Goal: Check status: Check status

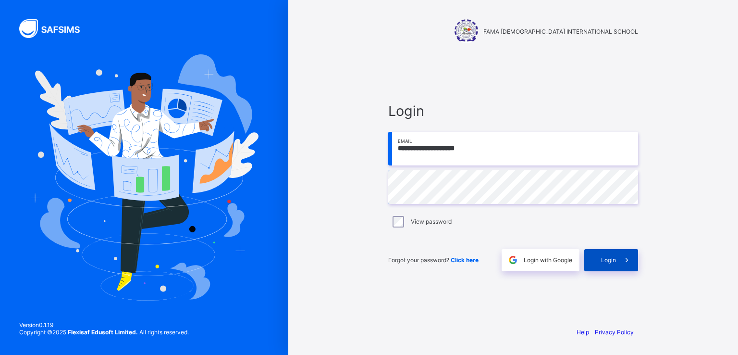
click at [609, 258] on span "Login" at bounding box center [608, 259] width 15 height 7
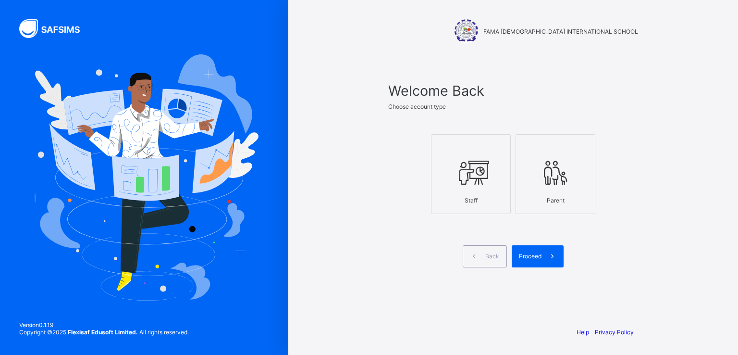
click at [479, 167] on icon at bounding box center [471, 172] width 34 height 29
click at [535, 256] on span "Proceed" at bounding box center [530, 255] width 23 height 7
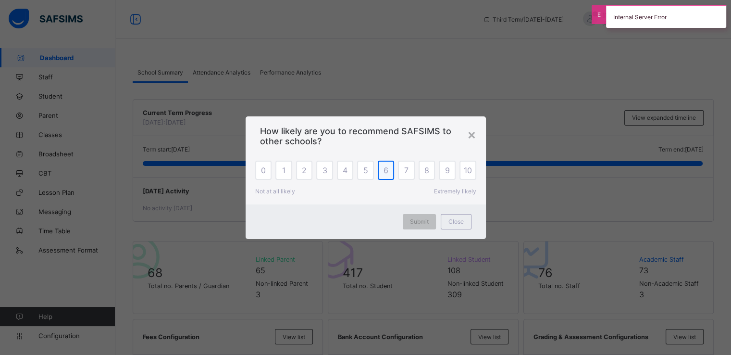
click at [389, 172] on div "6" at bounding box center [386, 169] width 17 height 19
click at [429, 223] on div "Submit" at bounding box center [419, 221] width 33 height 15
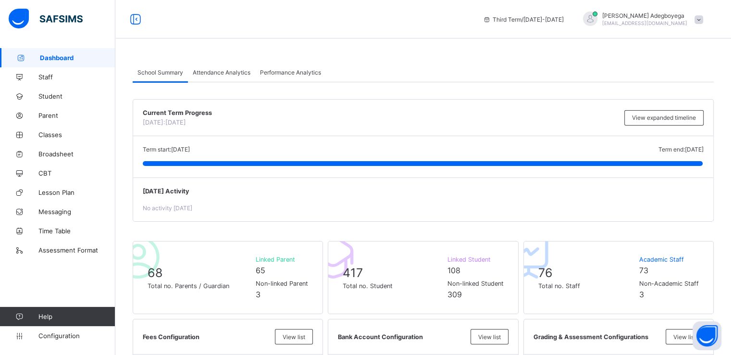
click at [559, 177] on div "Term start: [DATE] Term end: [DATE] [DATE]: [DATE]" at bounding box center [423, 156] width 580 height 41
click at [49, 95] on span "Student" at bounding box center [76, 96] width 77 height 8
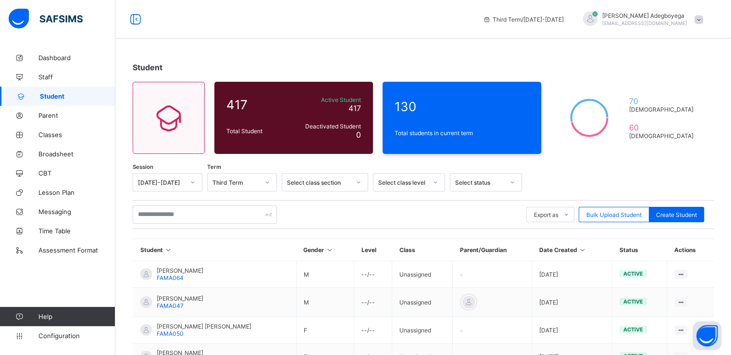
click at [338, 183] on div "Select class section" at bounding box center [318, 182] width 63 height 7
click at [325, 216] on div "PRIMARY" at bounding box center [325, 217] width 86 height 15
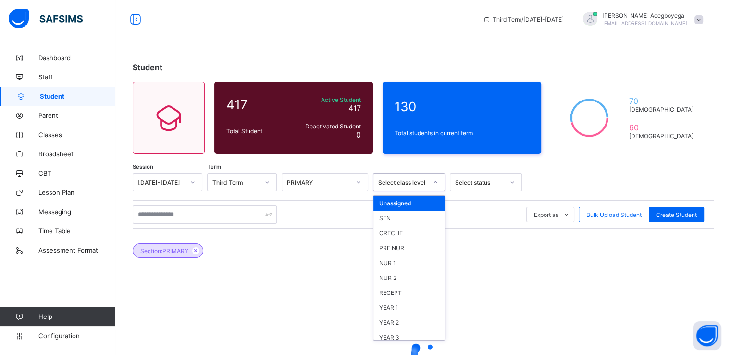
click at [411, 184] on div "Select class level" at bounding box center [402, 182] width 49 height 7
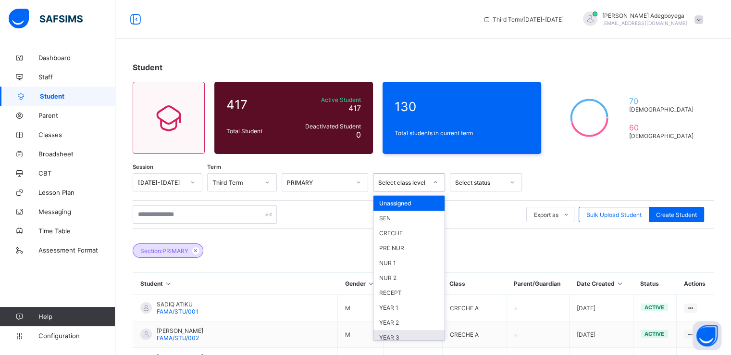
click at [411, 336] on div "YEAR 3" at bounding box center [408, 337] width 71 height 15
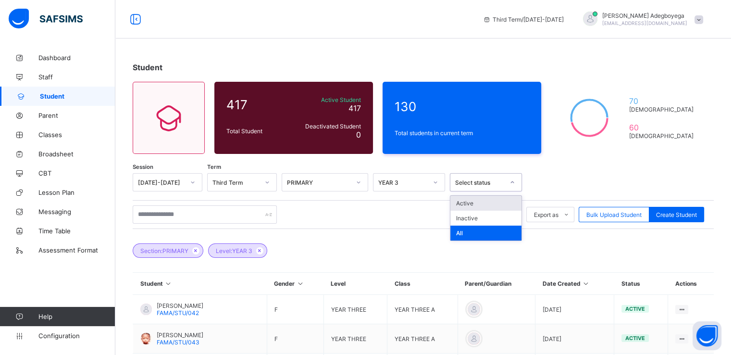
click at [507, 183] on div at bounding box center [512, 181] width 16 height 15
click at [492, 237] on div "All" at bounding box center [485, 232] width 71 height 15
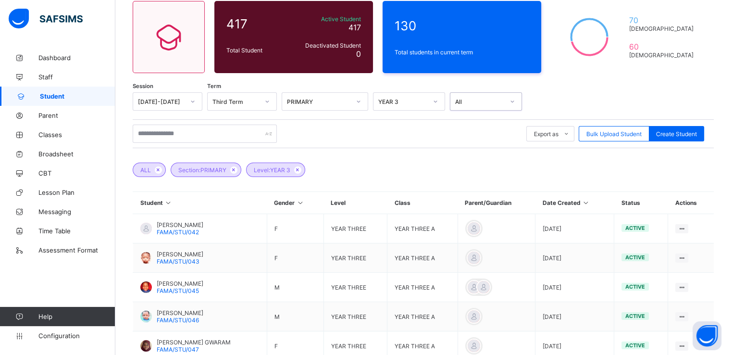
scroll to position [85, 0]
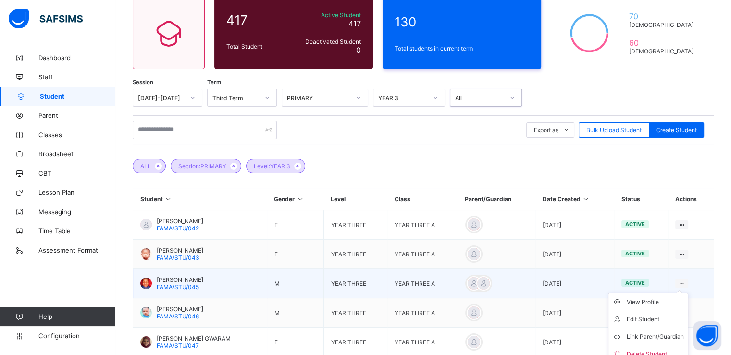
click at [686, 281] on icon at bounding box center [681, 283] width 8 height 7
click at [196, 283] on span "FAMA/STU/045" at bounding box center [178, 286] width 42 height 7
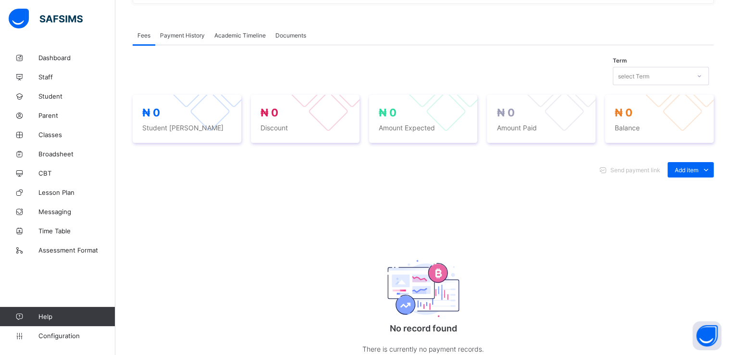
scroll to position [281, 0]
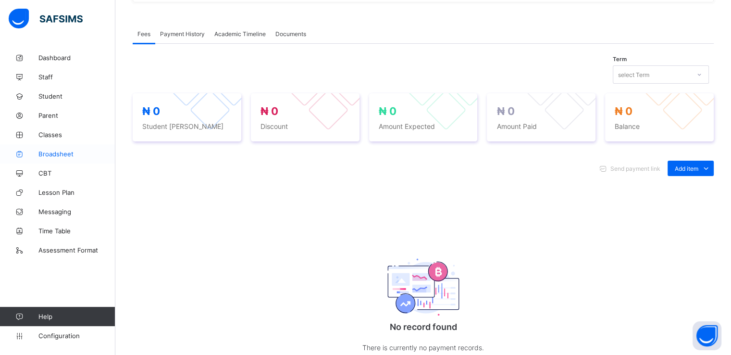
click at [73, 150] on span "Broadsheet" at bounding box center [76, 154] width 77 height 8
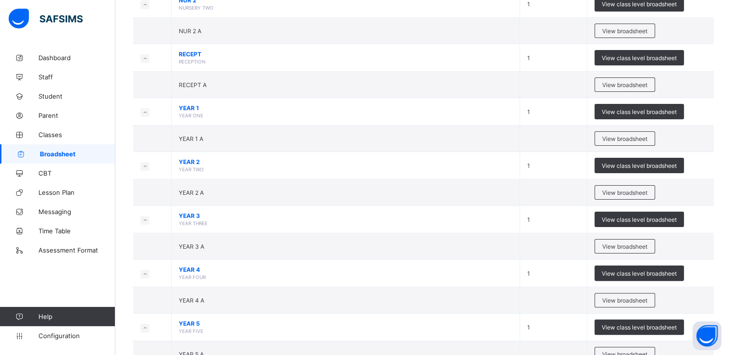
scroll to position [178, 0]
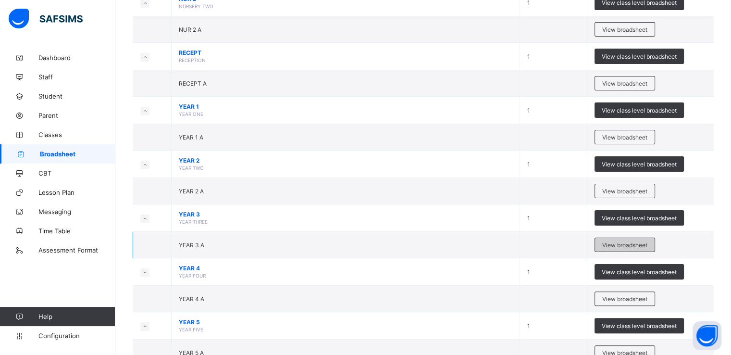
click at [624, 244] on span "View broadsheet" at bounding box center [624, 244] width 45 height 7
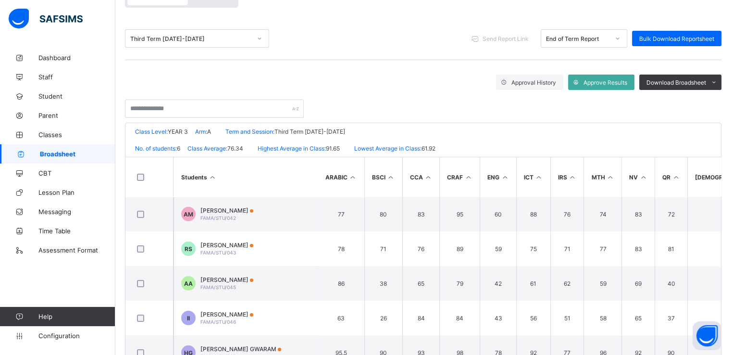
scroll to position [104, 0]
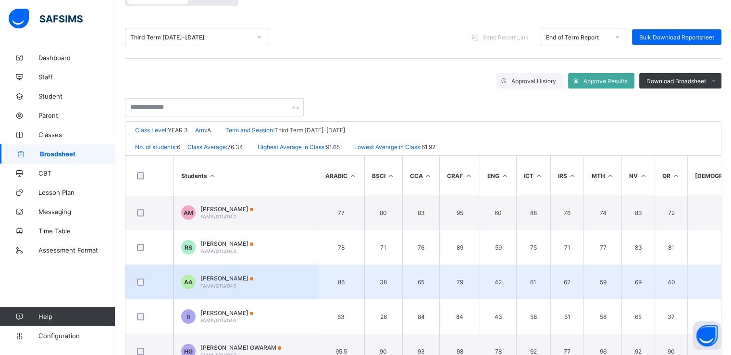
click at [242, 279] on span "[PERSON_NAME]" at bounding box center [226, 277] width 53 height 7
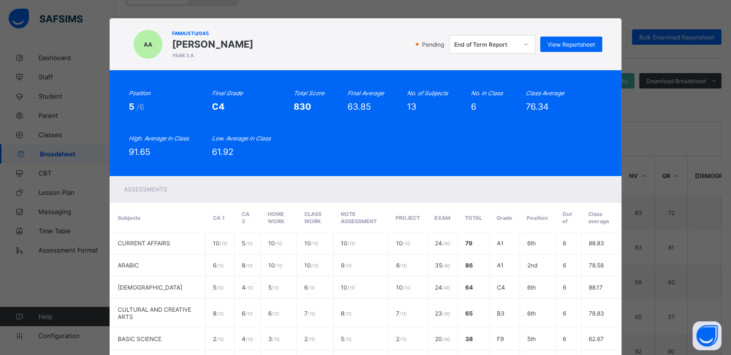
scroll to position [0, 0]
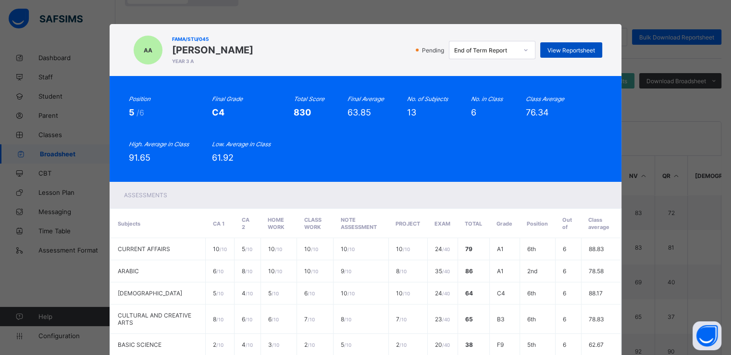
click at [561, 50] on span "View Reportsheet" at bounding box center [571, 50] width 48 height 7
click at [613, 8] on div "[PERSON_NAME]/STU/045 [PERSON_NAME] ABUBAKAR YEAR 3 A Pending End of Term Repor…" at bounding box center [365, 177] width 731 height 355
click at [650, 123] on div "[PERSON_NAME]/STU/045 [PERSON_NAME] ABUBAKAR YEAR 3 A Pending End of Term Repor…" at bounding box center [365, 177] width 731 height 355
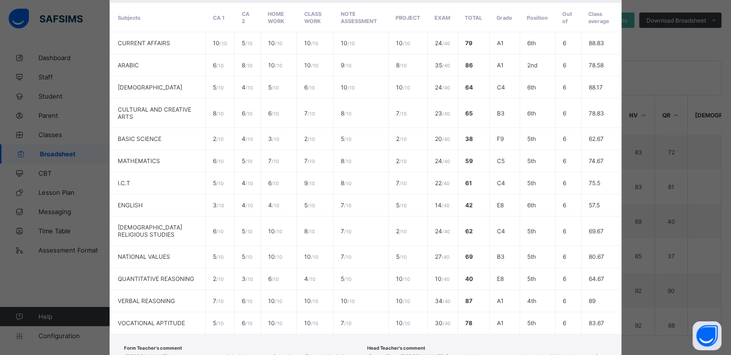
scroll to position [299, 0]
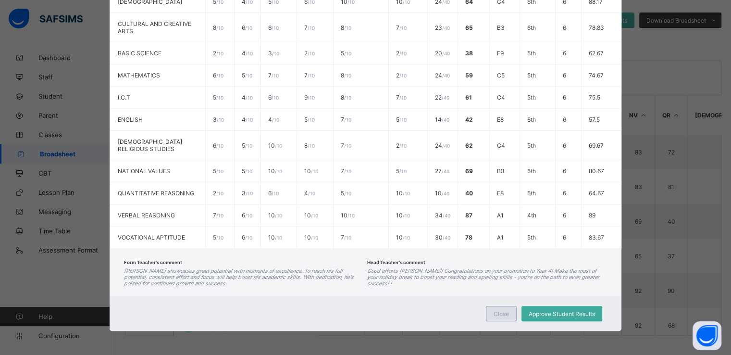
click at [506, 314] on span "Close" at bounding box center [500, 313] width 15 height 7
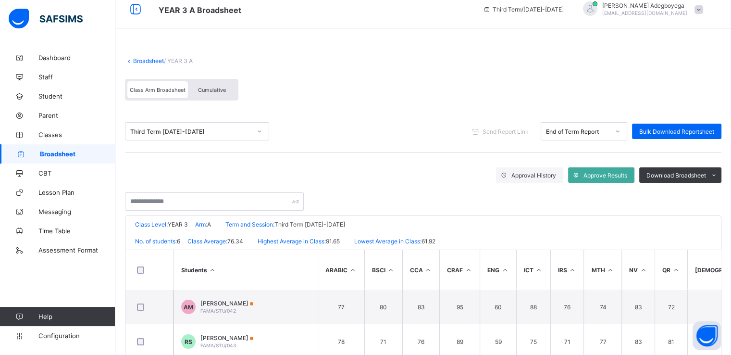
scroll to position [8, 0]
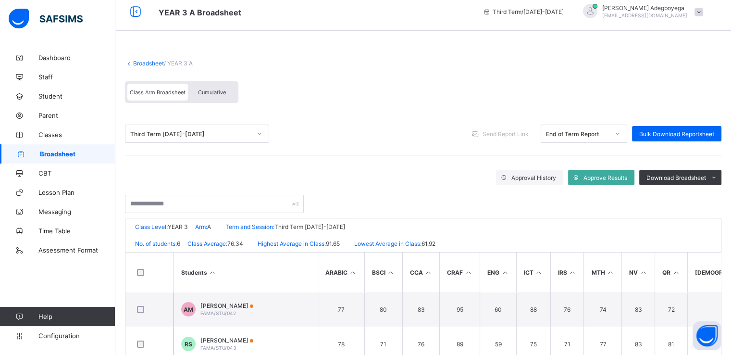
click at [99, 151] on span "Broadsheet" at bounding box center [77, 154] width 75 height 8
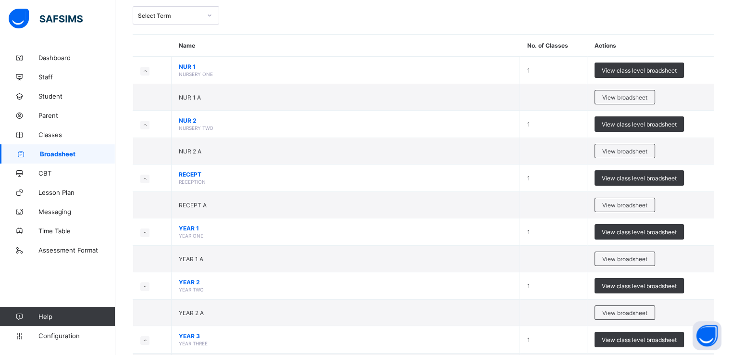
scroll to position [60, 0]
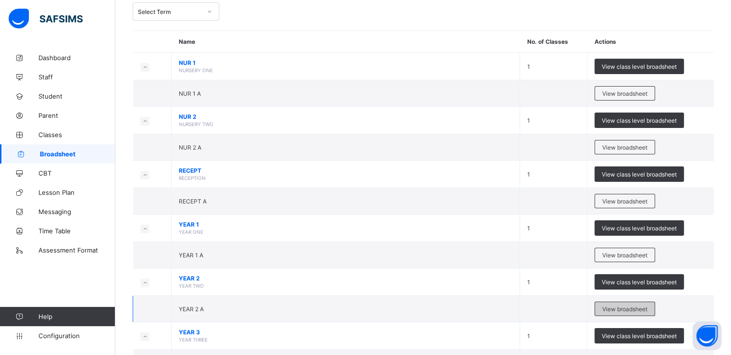
click at [621, 308] on span "View broadsheet" at bounding box center [624, 308] width 45 height 7
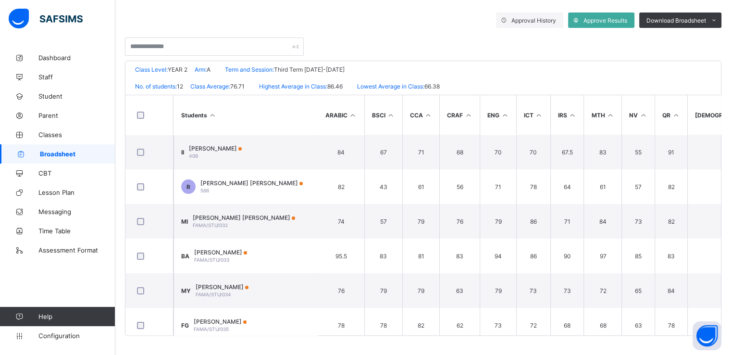
click at [79, 154] on span "Broadsheet" at bounding box center [77, 154] width 75 height 8
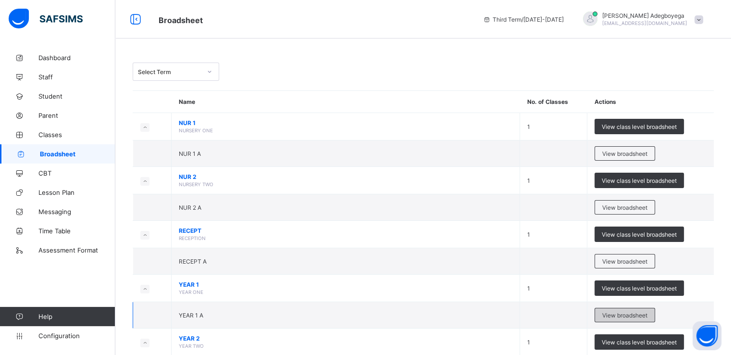
click at [615, 313] on span "View broadsheet" at bounding box center [624, 314] width 45 height 7
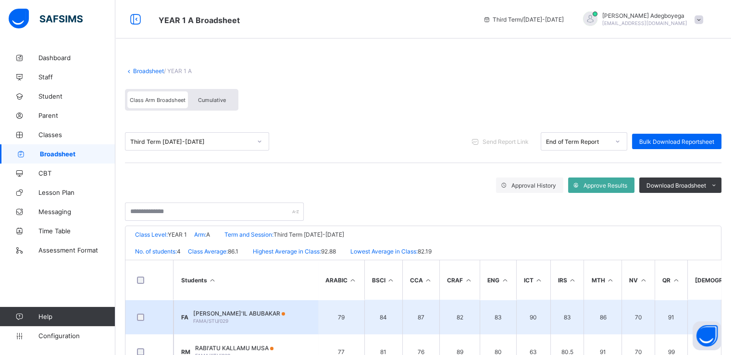
click at [255, 316] on span "[PERSON_NAME]'IL ABUBAKAR" at bounding box center [239, 312] width 92 height 7
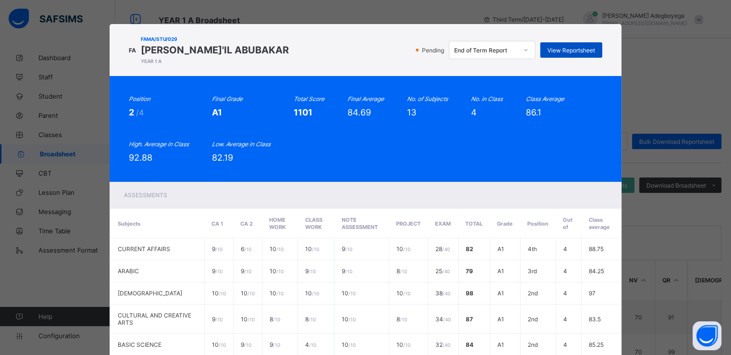
click at [554, 49] on span "View Reportsheet" at bounding box center [571, 50] width 48 height 7
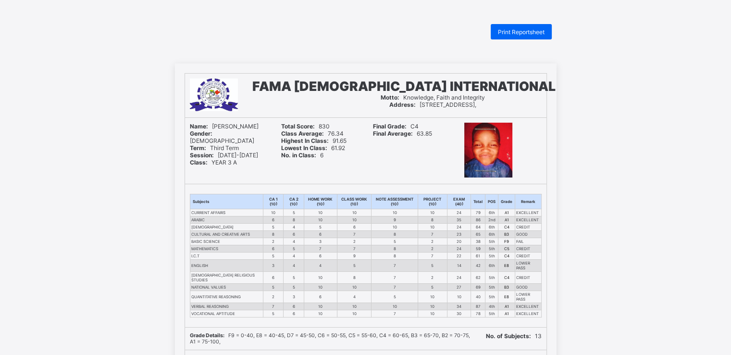
click at [539, 29] on span "Print Reportsheet" at bounding box center [521, 31] width 47 height 7
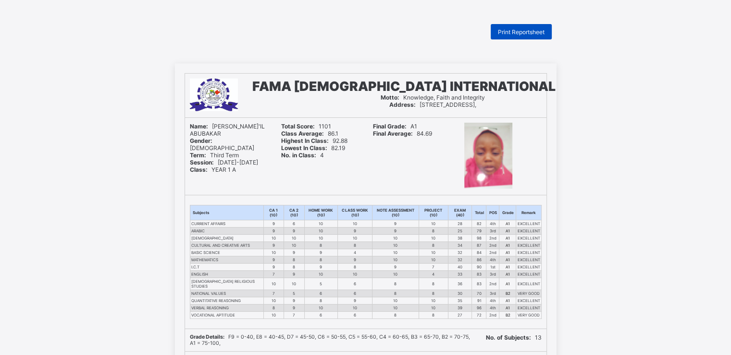
click at [532, 28] on span "Print Reportsheet" at bounding box center [521, 31] width 47 height 7
